Goal: Information Seeking & Learning: Learn about a topic

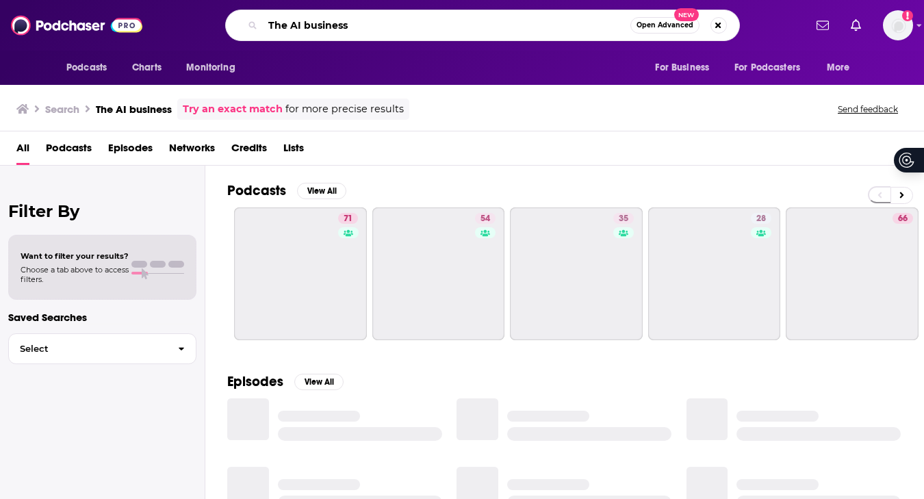
drag, startPoint x: 357, startPoint y: 24, endPoint x: 205, endPoint y: 22, distance: 152.6
click at [205, 22] on div "The AI business Open Advanced New" at bounding box center [482, 25] width 644 height 31
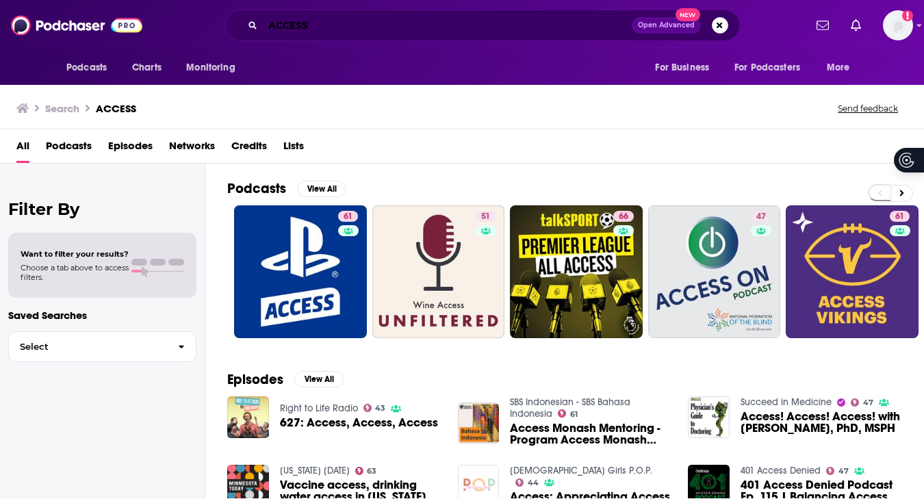
click at [330, 29] on input "ACCESS" at bounding box center [447, 25] width 369 height 22
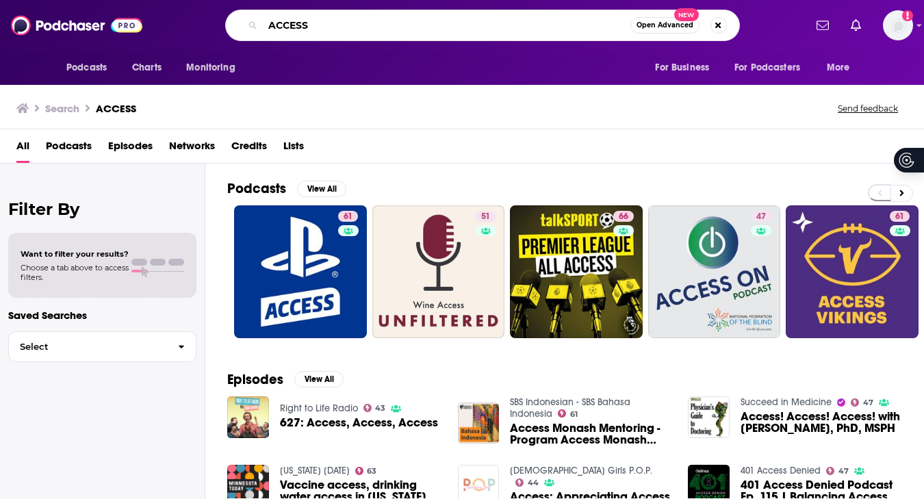
drag, startPoint x: 330, startPoint y: 29, endPoint x: 215, endPoint y: 29, distance: 114.2
click at [215, 29] on div "ACCESS Open Advanced New" at bounding box center [482, 25] width 644 height 31
type input "[PERSON_NAME]"
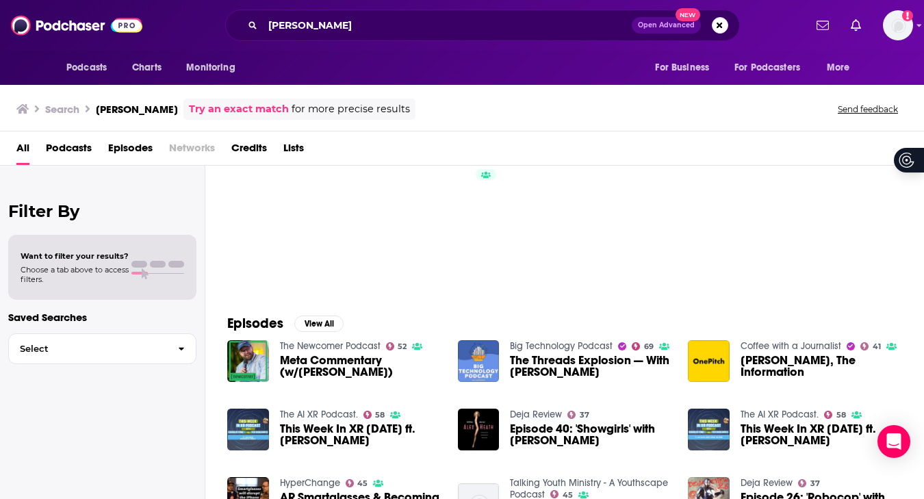
scroll to position [22, 0]
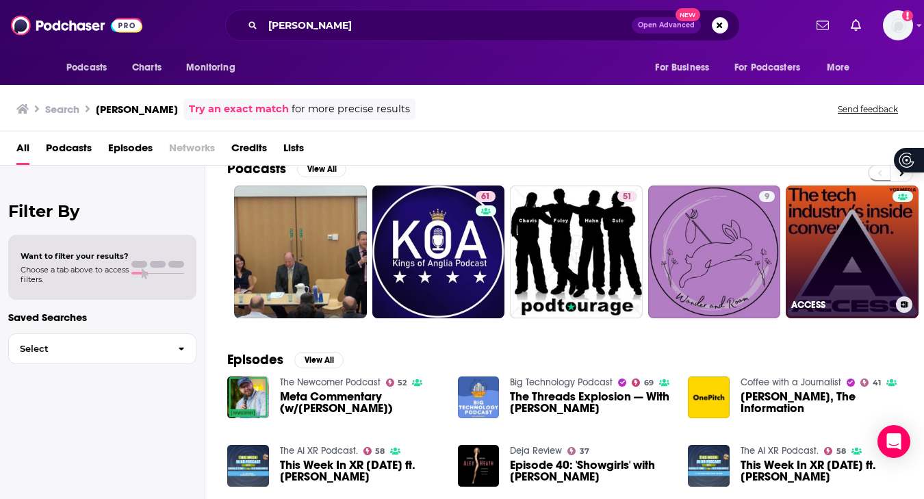
click at [875, 223] on link "ACCESS" at bounding box center [851, 251] width 133 height 133
